Goal: Task Accomplishment & Management: Manage account settings

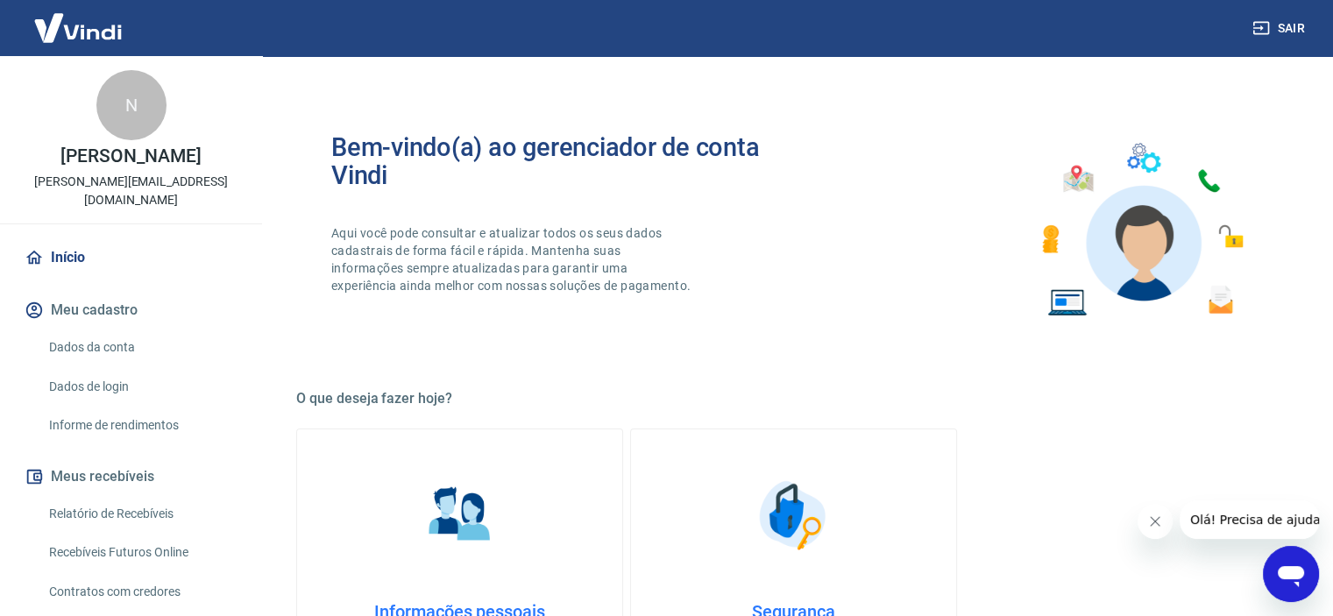
click at [118, 496] on link "Relatório de Recebíveis" at bounding box center [141, 514] width 199 height 36
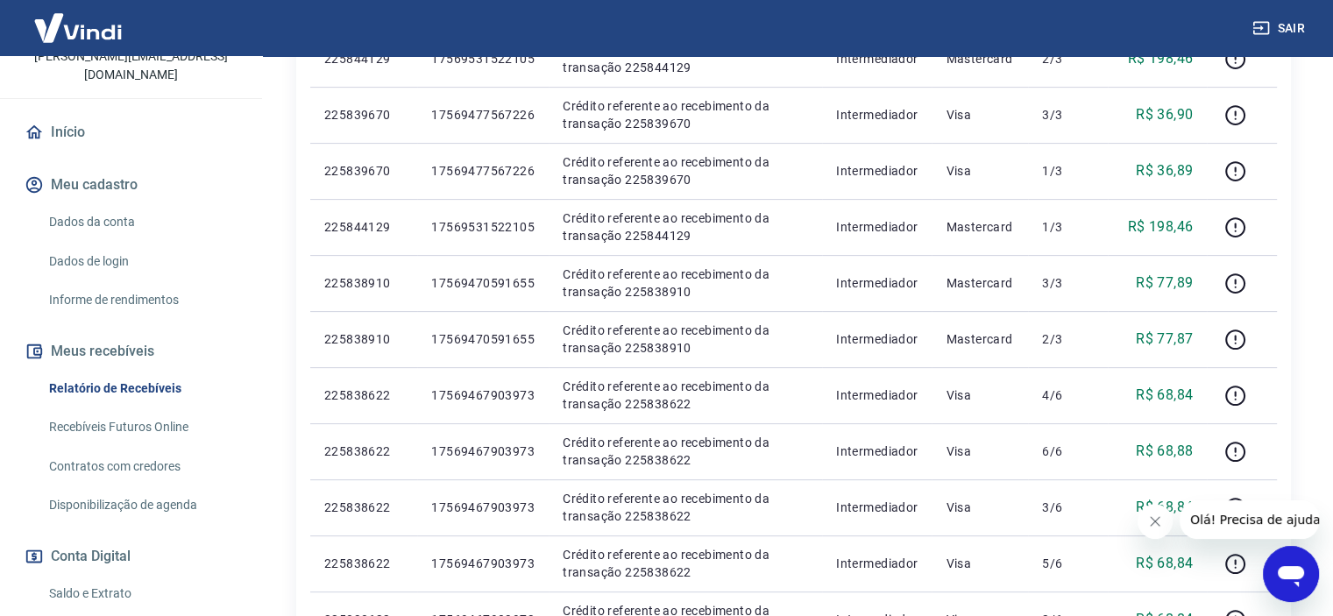
scroll to position [175, 0]
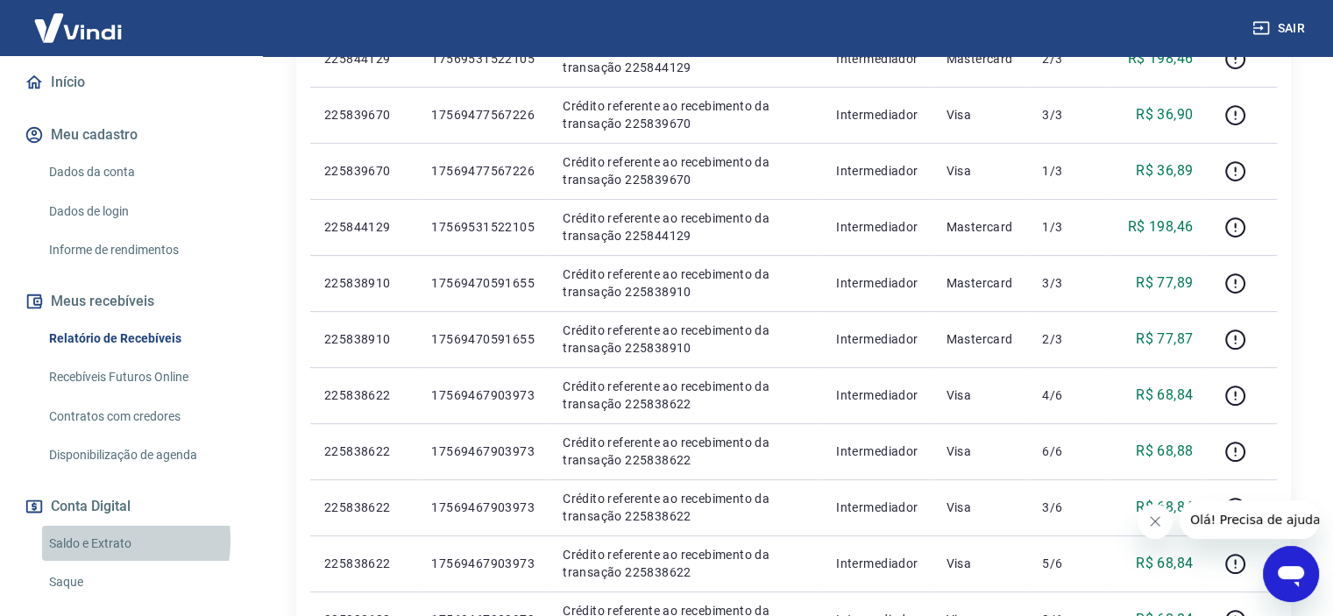
click at [96, 526] on link "Saldo e Extrato" at bounding box center [141, 544] width 199 height 36
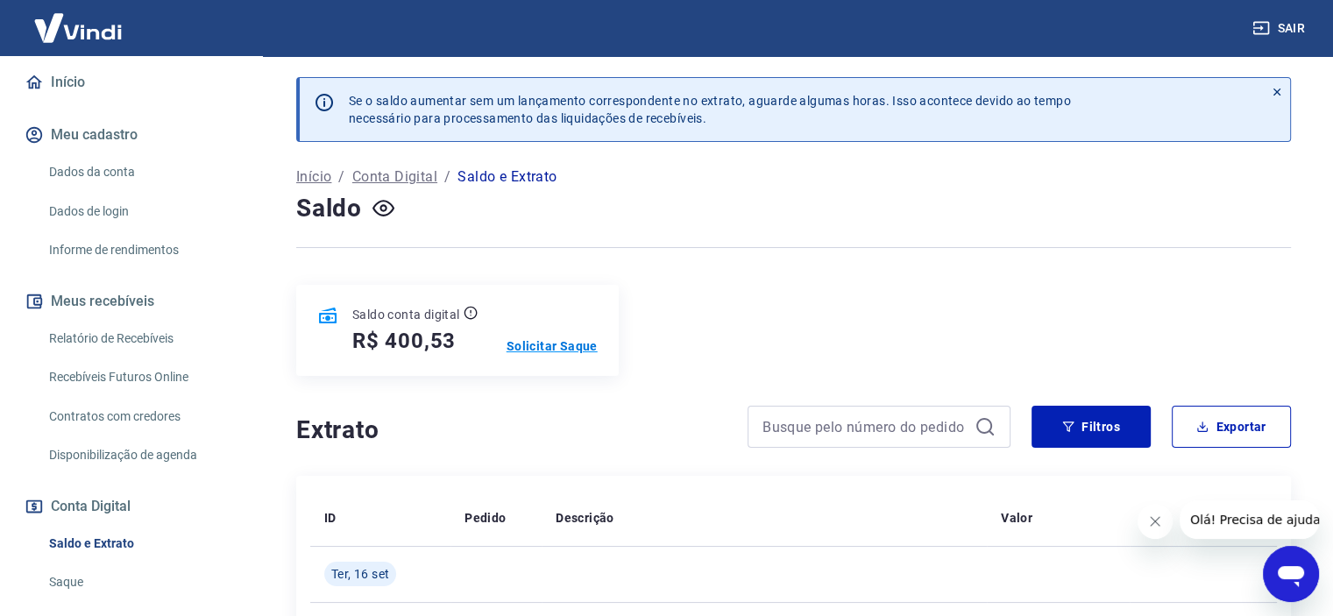
click at [577, 350] on p "Solicitar Saque" at bounding box center [552, 347] width 91 height 18
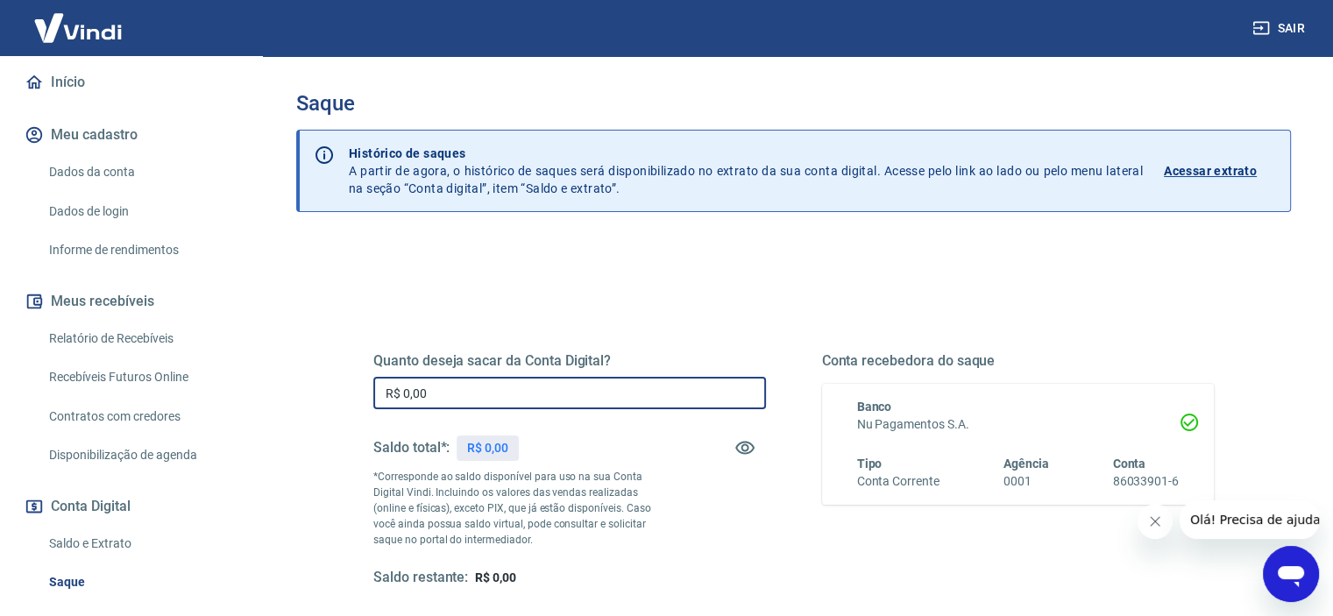
drag, startPoint x: 465, startPoint y: 388, endPoint x: 311, endPoint y: 385, distance: 153.5
click at [312, 388] on div "Quanto deseja sacar da Conta Digital? R$ 0,00 ​ Saldo total*: R$ 0,00 *Correspo…" at bounding box center [793, 553] width 995 height 627
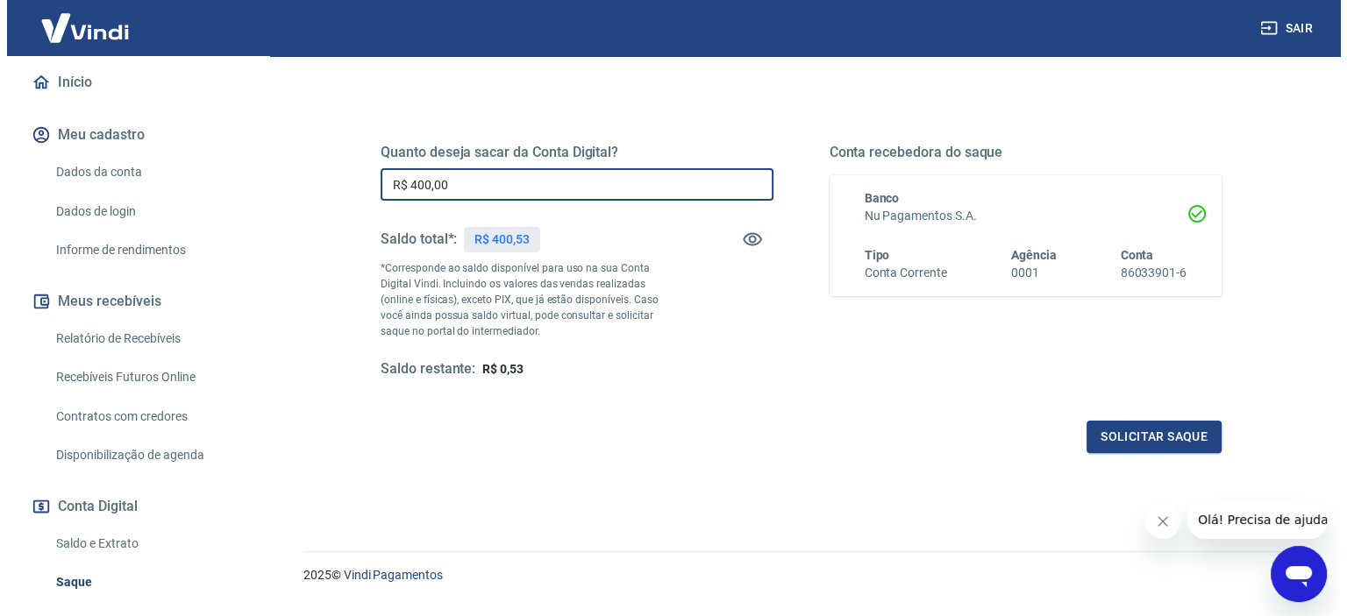
scroll to position [249, 0]
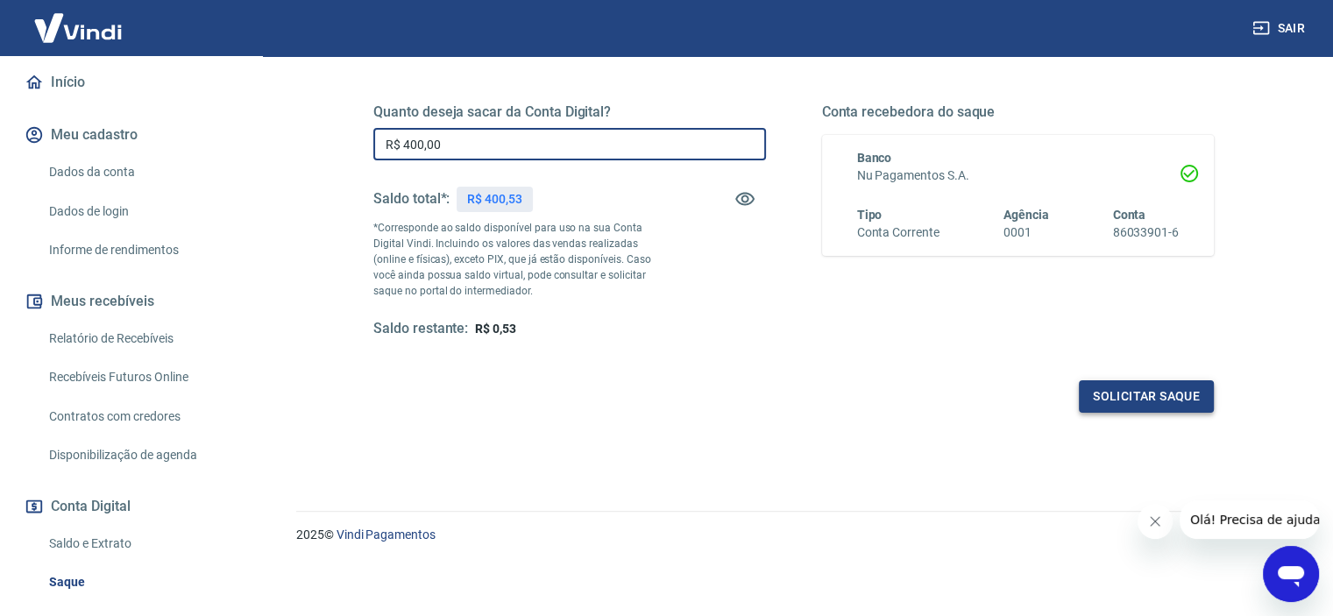
type input "R$ 400,00"
click at [1178, 401] on button "Solicitar saque" at bounding box center [1146, 396] width 135 height 32
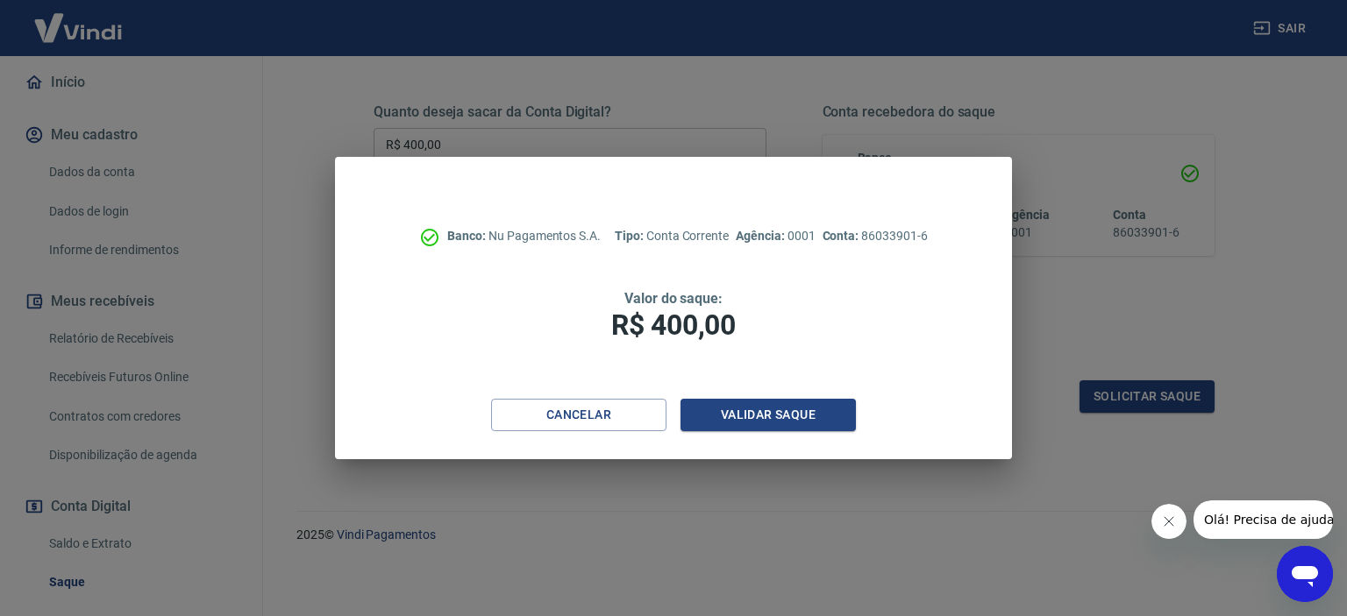
click at [767, 397] on div "Banco: Nu Pagamentos S.A. Tipo: Conta Corrente Agência: 0001 Conta: 86033901-6 …" at bounding box center [673, 278] width 676 height 242
click at [766, 409] on button "Validar saque" at bounding box center [767, 415] width 175 height 32
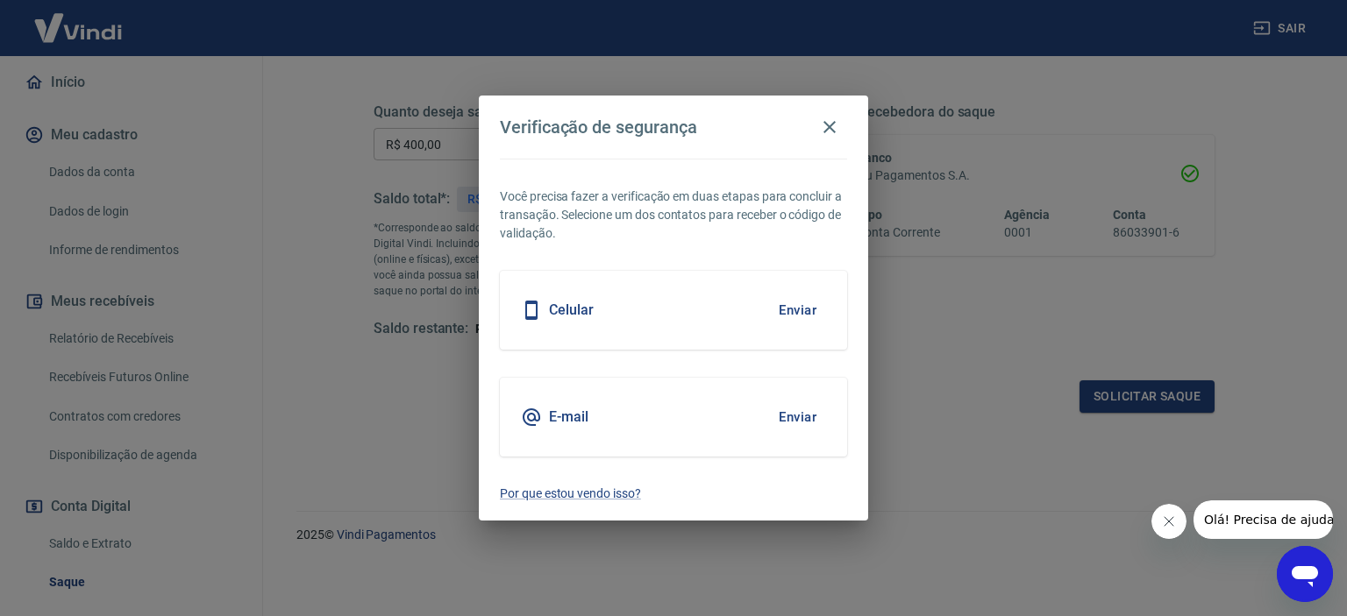
click at [798, 308] on button "Enviar" at bounding box center [797, 310] width 57 height 37
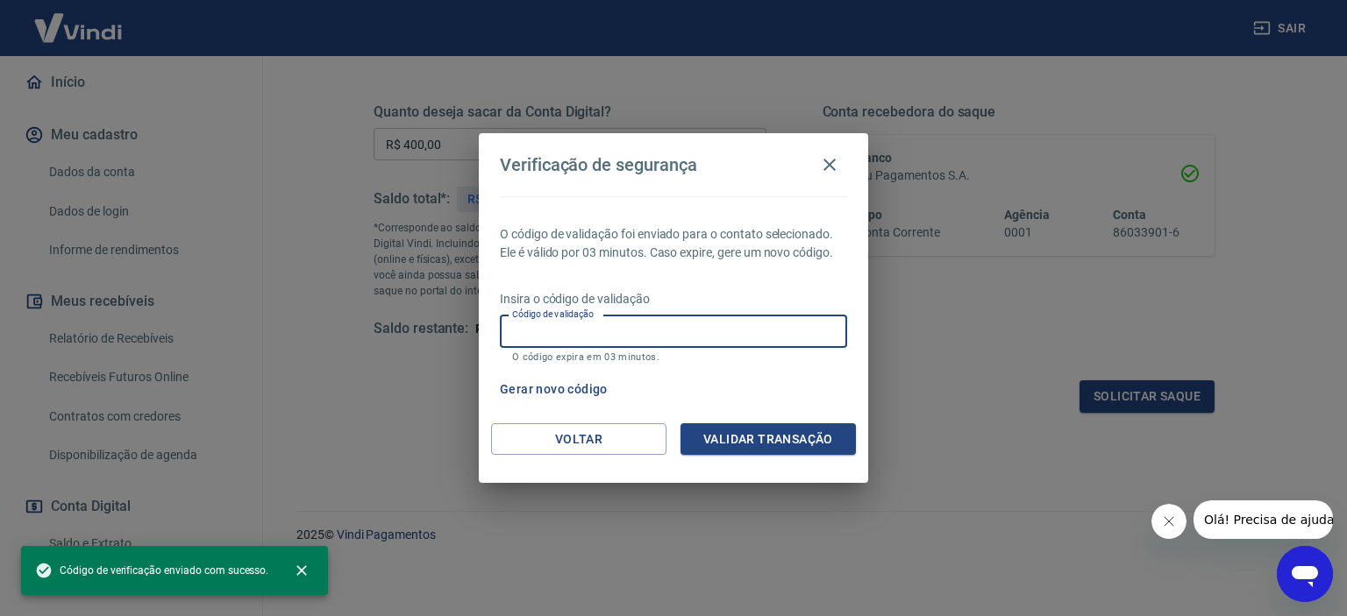
click at [625, 332] on input "Código de validação" at bounding box center [673, 332] width 347 height 32
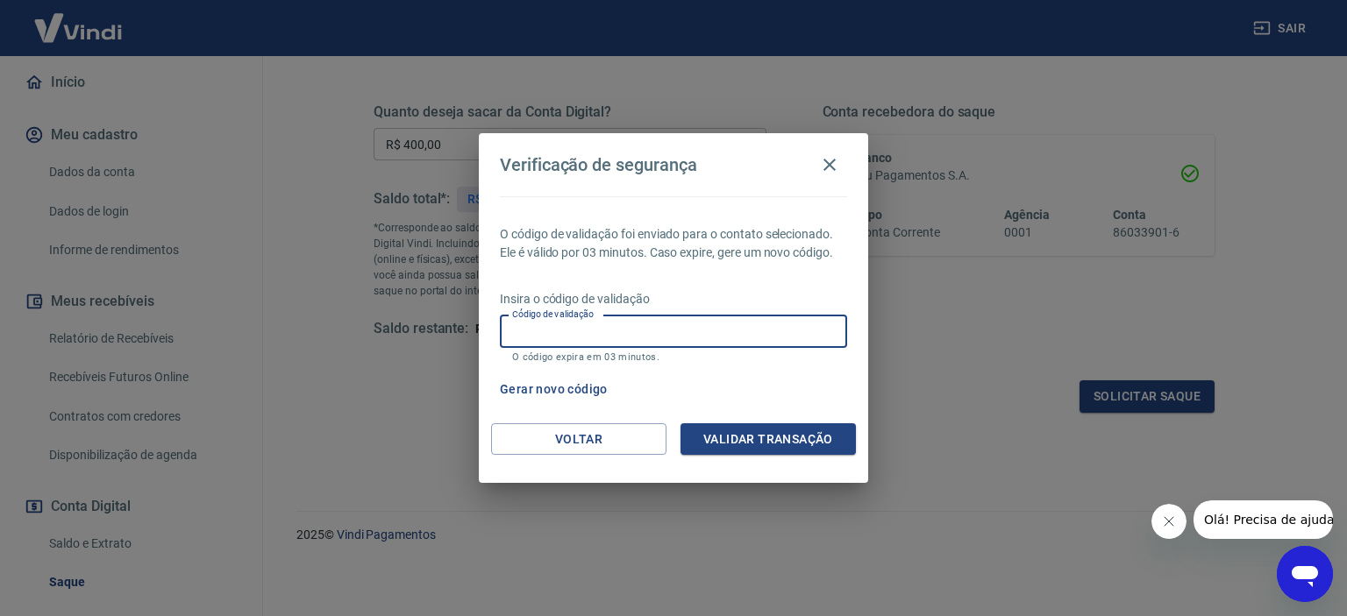
click at [570, 378] on button "Gerar novo código" at bounding box center [554, 389] width 122 height 32
